Goal: Information Seeking & Learning: Check status

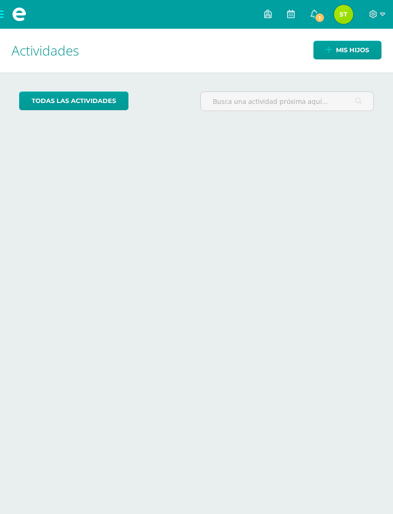
click at [314, 11] on icon at bounding box center [314, 14] width 8 height 9
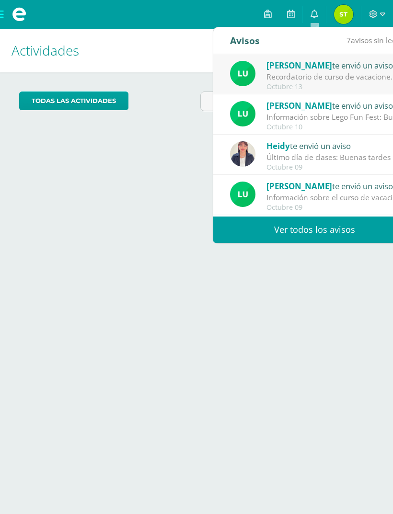
click at [351, 72] on div "Recordatorio de curso de vacaciones: Buen día estimados padres de familia Esper…" at bounding box center [332, 76] width 133 height 11
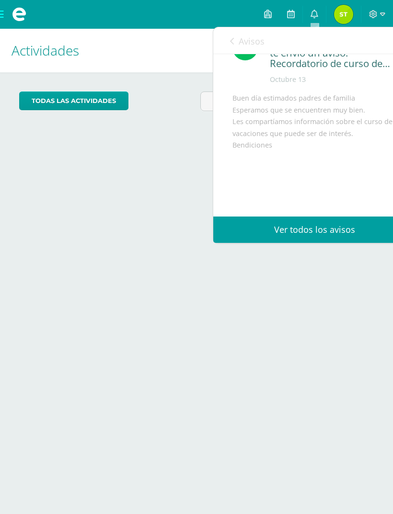
scroll to position [32, 0]
click at [362, 190] on div "Buen día estimados padres de familia Esperamos que se encuentren muy bien. Les …" at bounding box center [314, 171] width 164 height 159
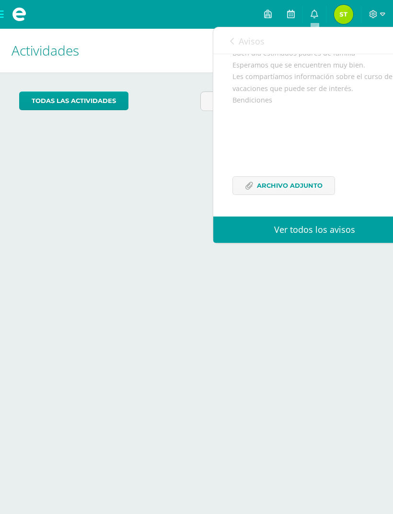
scroll to position [96, 0]
click at [303, 188] on span "Archivo Adjunto" at bounding box center [290, 186] width 66 height 18
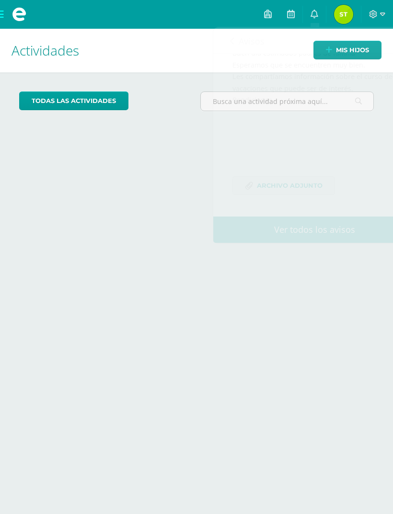
scroll to position [0, 4]
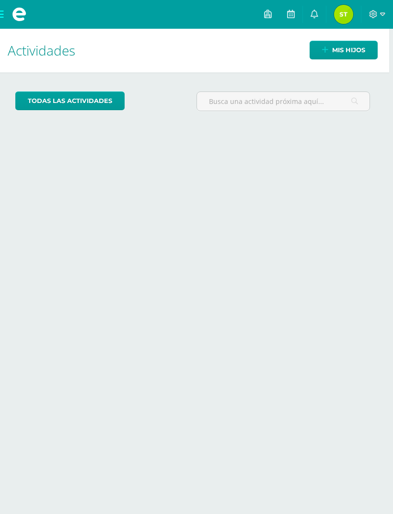
click at [80, 102] on link "todas las Actividades" at bounding box center [69, 100] width 109 height 19
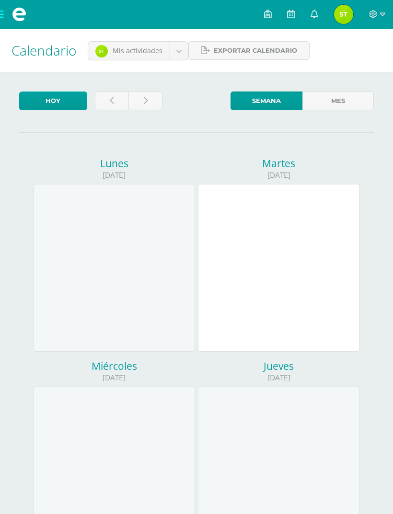
click at [315, 18] on icon at bounding box center [314, 14] width 8 height 9
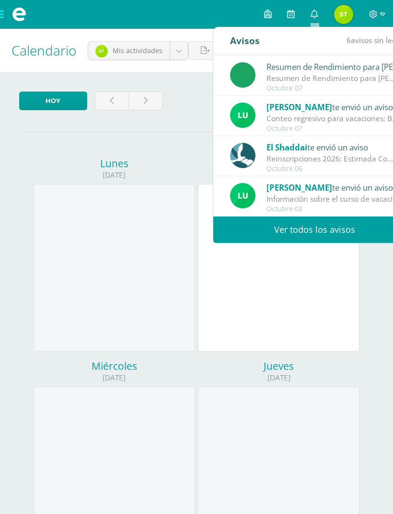
scroll to position [159, 0]
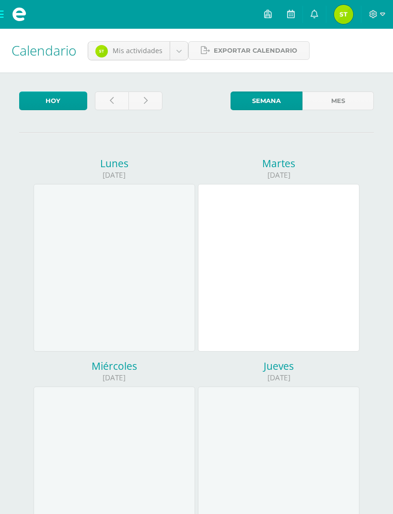
click at [291, 36] on div "Calendario Mis actividades Mis actividades Actividades de Esteban Campos Export…" at bounding box center [196, 51] width 393 height 44
click at [265, 53] on span "Exportar calendario" at bounding box center [255, 51] width 83 height 18
click at [340, 106] on link "Mes" at bounding box center [338, 100] width 72 height 19
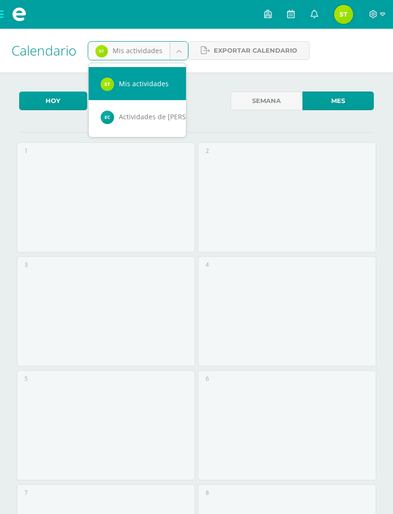
scroll to position [0, 9]
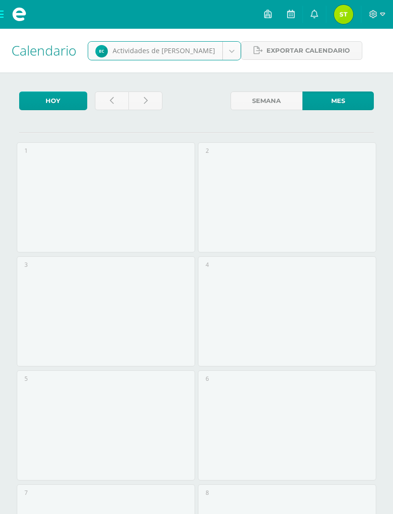
click at [328, 55] on span "Exportar calendario" at bounding box center [307, 51] width 83 height 18
click at [315, 13] on icon at bounding box center [314, 14] width 8 height 9
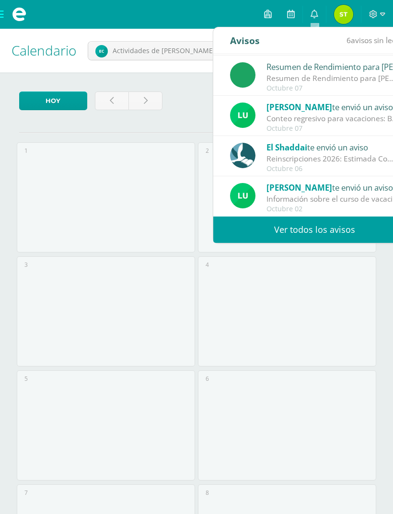
scroll to position [159, 0]
click at [350, 221] on link "Ver todos los avisos" at bounding box center [314, 229] width 203 height 26
click at [335, 229] on link "Ver todos los avisos" at bounding box center [314, 229] width 203 height 26
click at [327, 225] on link "Ver todos los avisos" at bounding box center [314, 229] width 203 height 26
click at [312, 229] on link "Ver todos los avisos" at bounding box center [314, 229] width 203 height 26
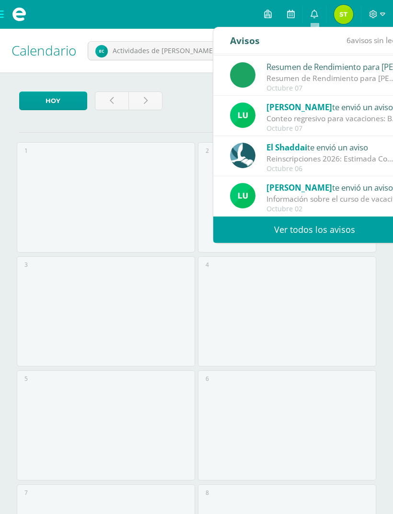
click at [329, 80] on div "Resumen de Rendimiento para [PERSON_NAME]" at bounding box center [332, 78] width 133 height 11
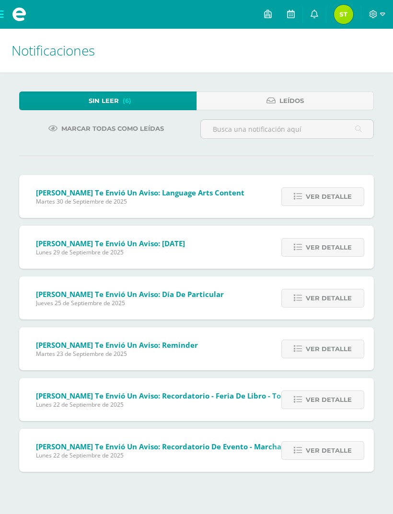
click at [311, 101] on link "Leídos" at bounding box center [284, 100] width 177 height 19
click at [327, 104] on link "Leídos" at bounding box center [284, 100] width 177 height 19
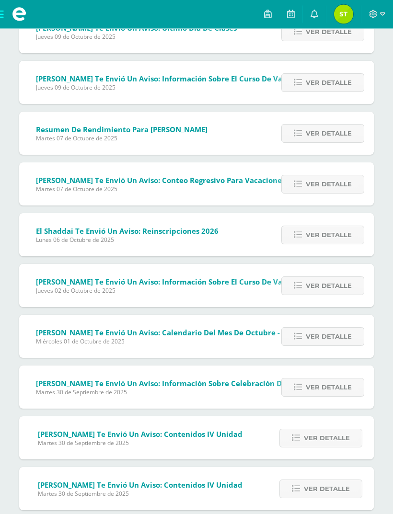
scroll to position [273, 0]
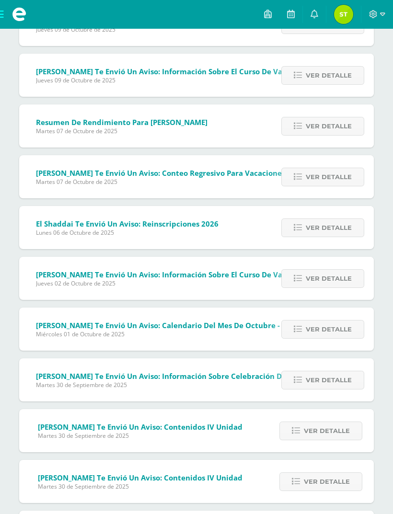
click at [319, 326] on span "Ver detalle" at bounding box center [329, 329] width 46 height 18
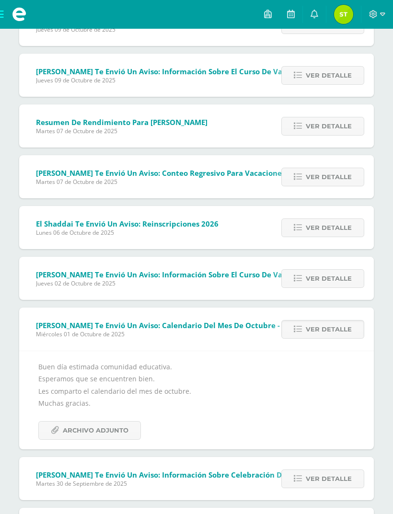
click at [116, 426] on span "Archivo Adjunto" at bounding box center [96, 430] width 66 height 18
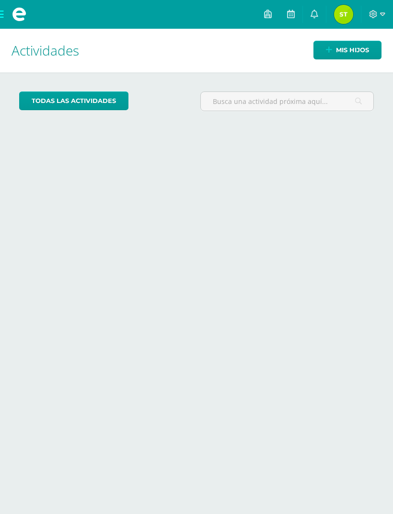
click at [311, 16] on icon at bounding box center [314, 14] width 8 height 9
click at [149, 272] on div "Actividades Mis hijos todas las Actividades No tienes actividades Échale un vis…" at bounding box center [196, 271] width 400 height 485
click at [346, 11] on img at bounding box center [343, 14] width 19 height 19
click at [347, 49] on span "Mis hijos" at bounding box center [352, 50] width 33 height 18
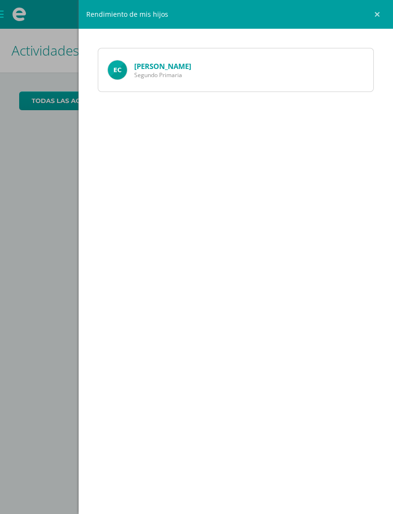
click at [180, 67] on link "[PERSON_NAME]" at bounding box center [162, 66] width 57 height 10
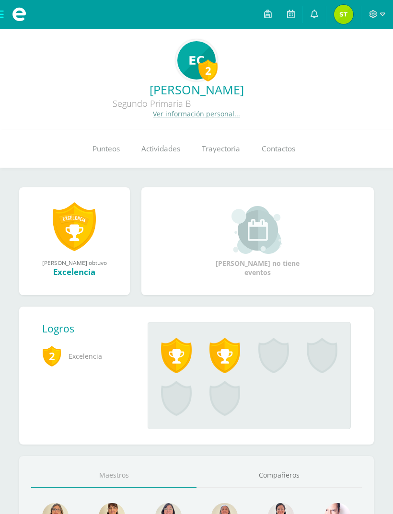
scroll to position [0, 0]
click at [104, 143] on link "Punteos" at bounding box center [105, 149] width 49 height 38
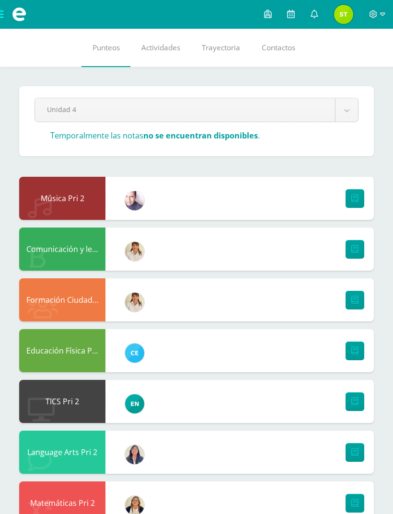
click at [353, 199] on icon at bounding box center [354, 198] width 7 height 8
